Goal: Find specific page/section: Find specific page/section

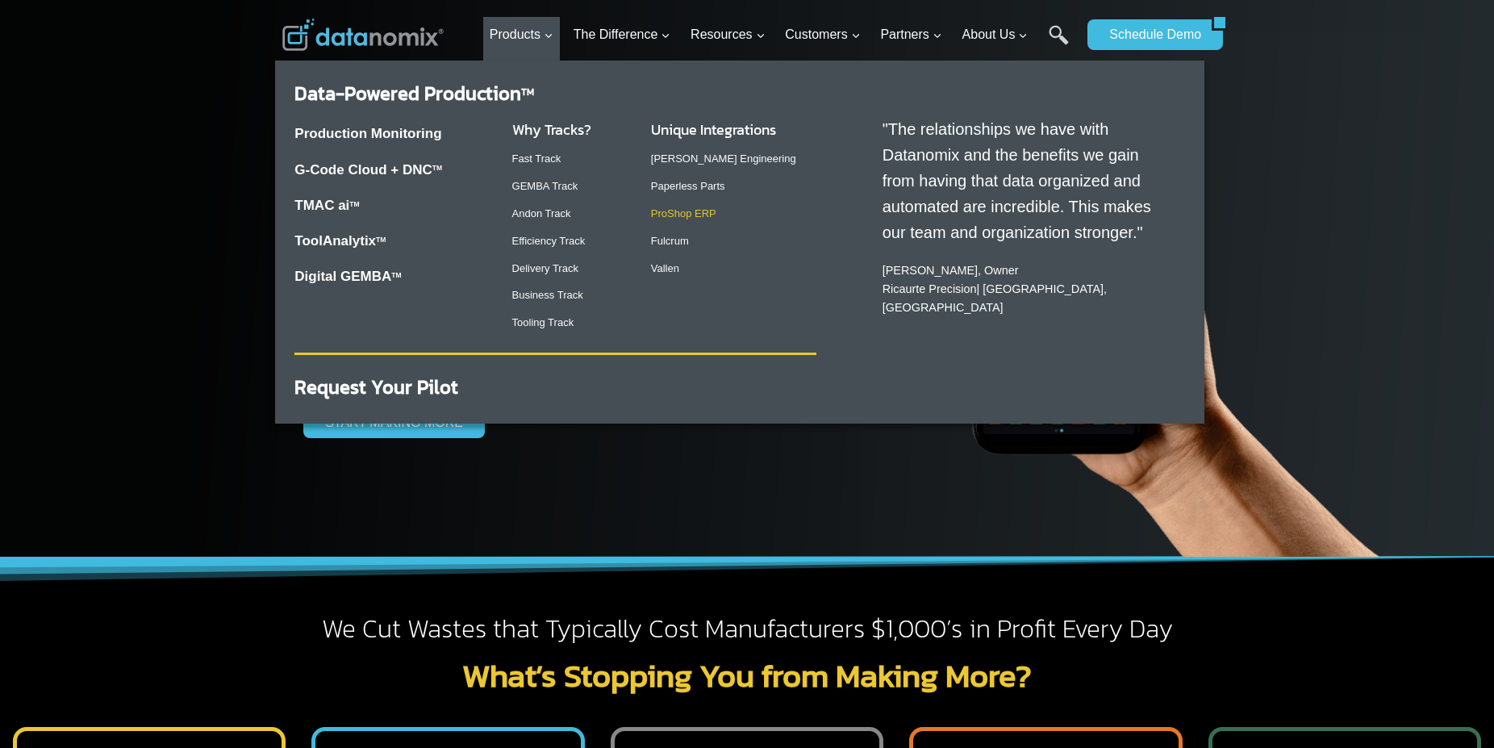
click at [686, 215] on link "ProShop ERP" at bounding box center [683, 213] width 65 height 12
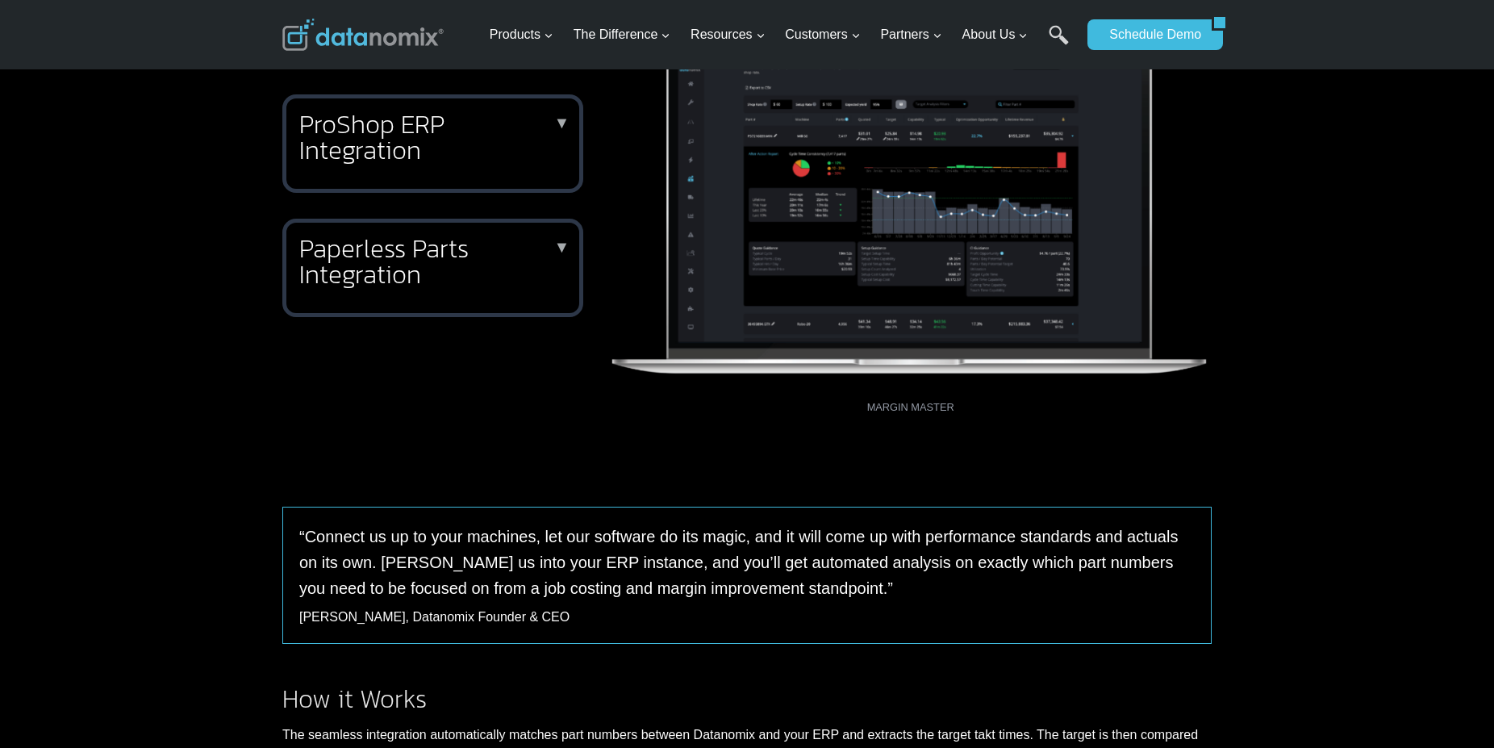
scroll to position [329, 0]
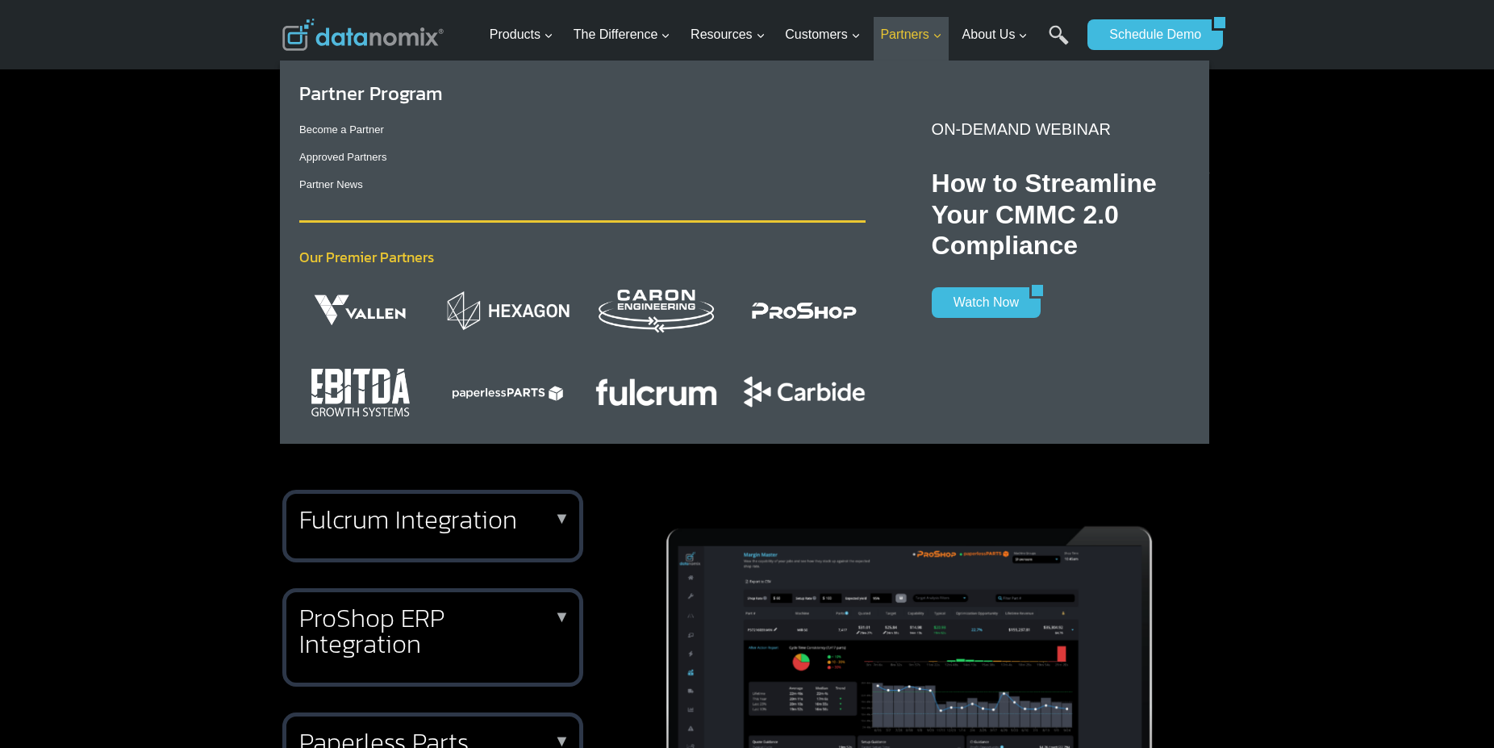
click at [907, 29] on span "Partners Expand" at bounding box center [910, 34] width 61 height 21
click at [378, 153] on link "Approved Partners" at bounding box center [342, 157] width 87 height 12
